Goal: Check status: Check status

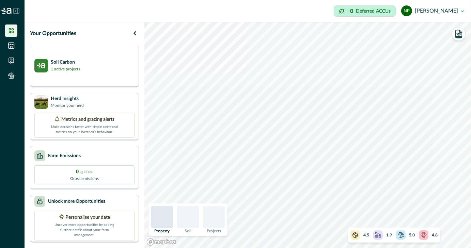
click at [106, 62] on div "Soil Carbon 1 active projects" at bounding box center [84, 66] width 100 height 14
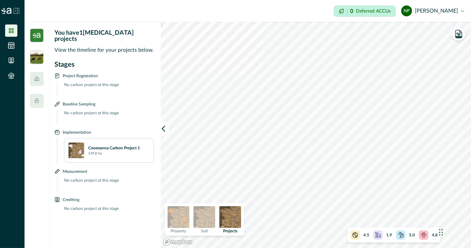
click at [39, 56] on img at bounding box center [37, 57] width 14 height 14
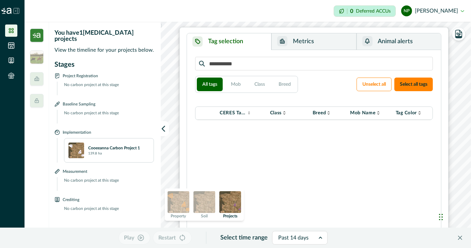
click at [108, 82] on p "No carbon project at this stage" at bounding box center [107, 89] width 94 height 14
click at [310, 39] on button "Metrics" at bounding box center [313, 41] width 85 height 17
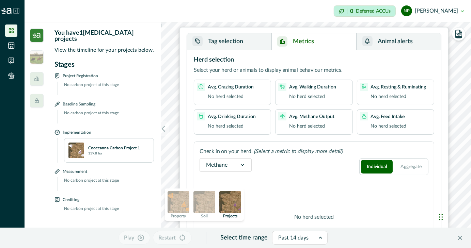
scroll to position [27, 0]
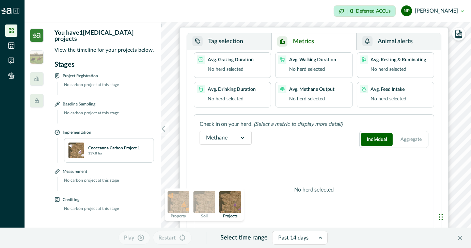
click at [35, 36] on img at bounding box center [37, 36] width 14 height 14
click at [203, 202] on img at bounding box center [204, 202] width 22 height 22
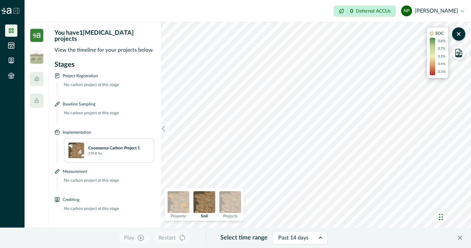
click at [227, 205] on img at bounding box center [230, 202] width 22 height 22
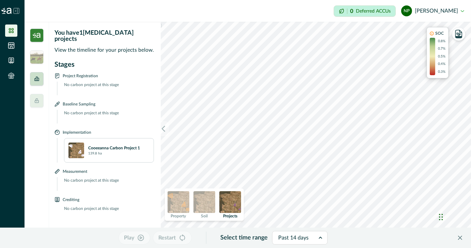
click at [37, 80] on icon at bounding box center [36, 78] width 5 height 5
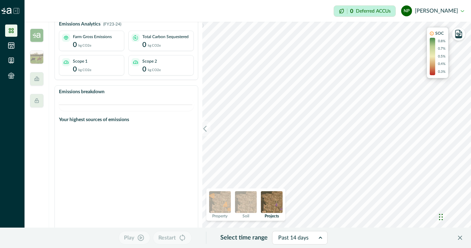
scroll to position [51, 0]
click at [248, 199] on img at bounding box center [246, 202] width 22 height 22
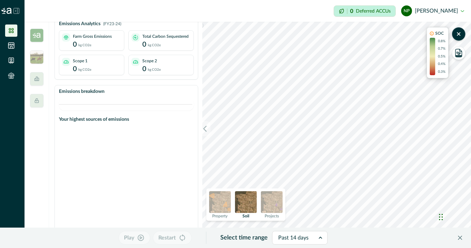
click at [279, 205] on img at bounding box center [272, 202] width 22 height 22
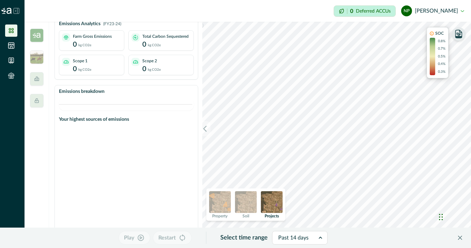
click at [460, 35] on icon "button" at bounding box center [459, 34] width 10 height 10
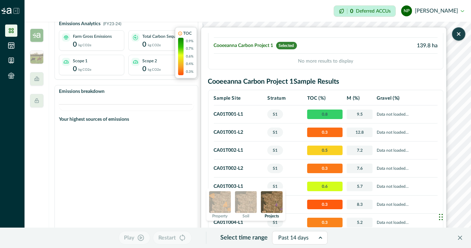
scroll to position [0, 0]
